Goal: Information Seeking & Learning: Learn about a topic

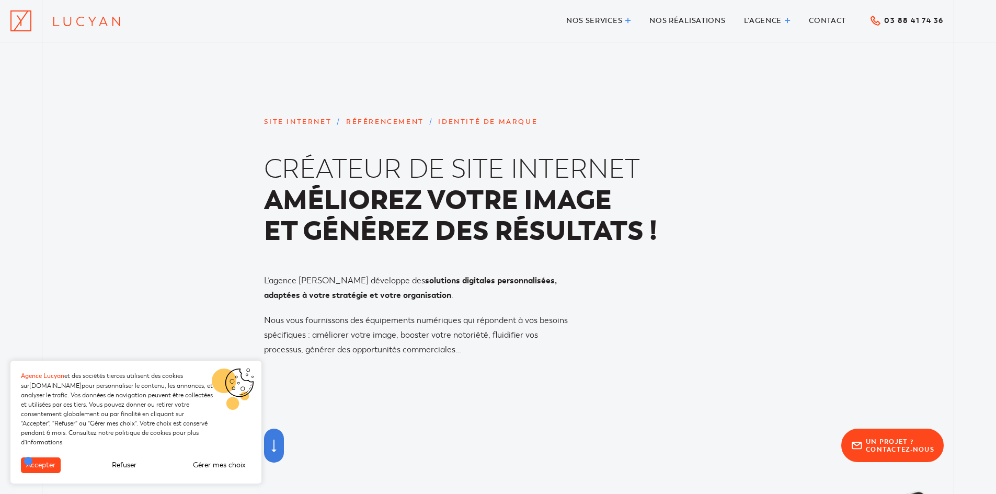
click at [28, 461] on button "Accepter" at bounding box center [41, 466] width 40 height 16
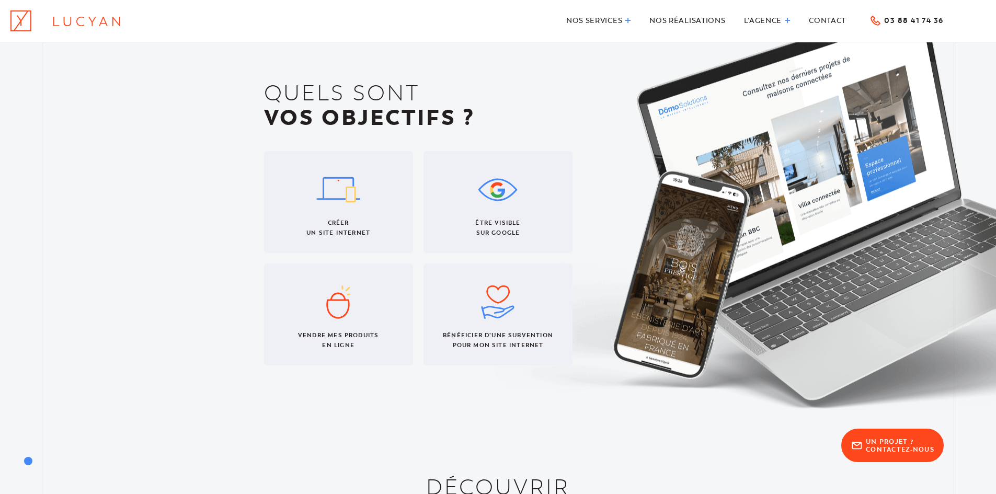
scroll to position [483, 0]
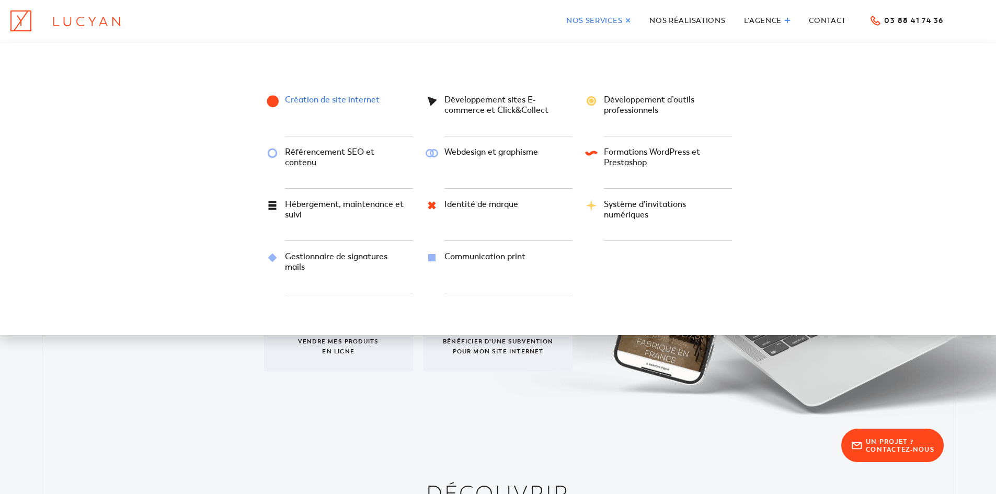
click at [356, 99] on span "Création de site internet" at bounding box center [332, 100] width 95 height 10
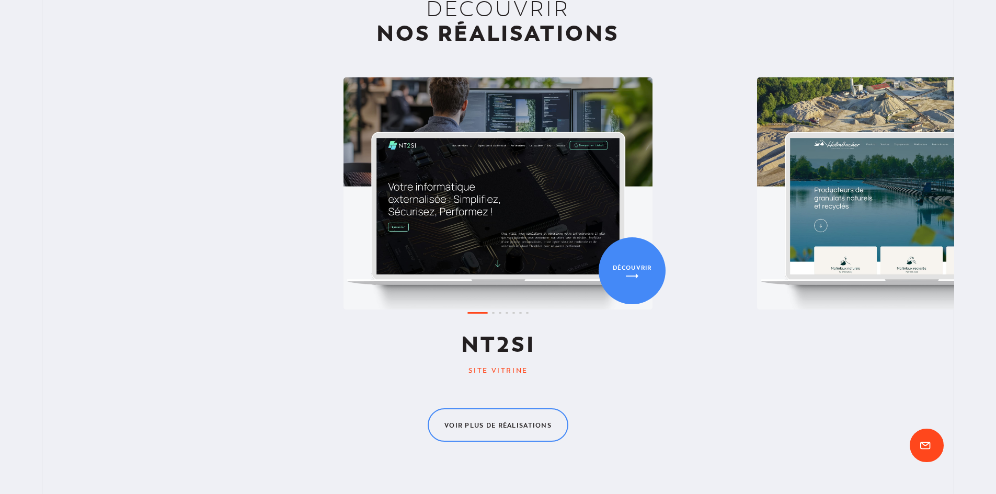
scroll to position [1661, 0]
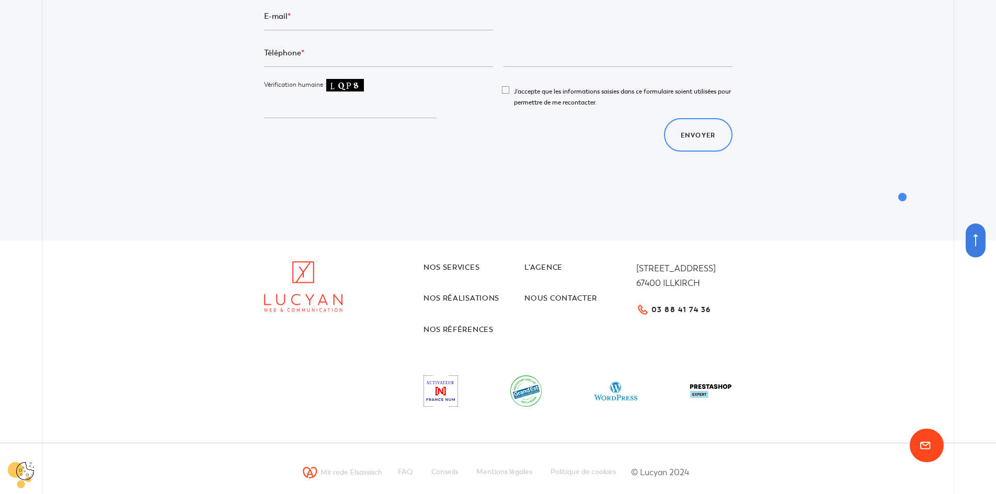
scroll to position [2796, 0]
